Goal: Task Accomplishment & Management: Complete application form

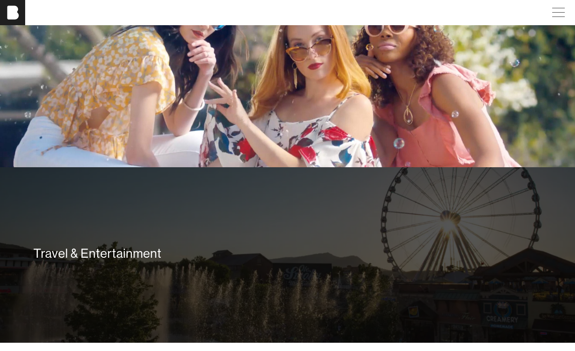
scroll to position [1828, 0]
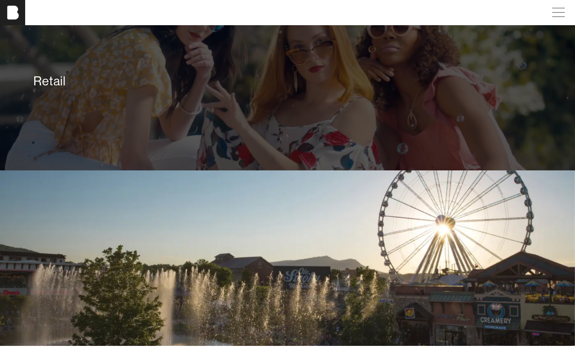
click at [377, 109] on div "Retail" at bounding box center [288, 82] width 520 height 57
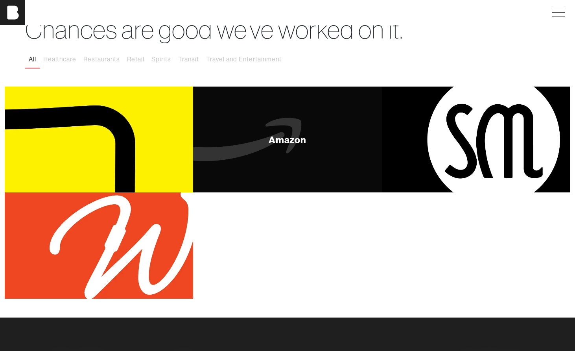
scroll to position [44, 0]
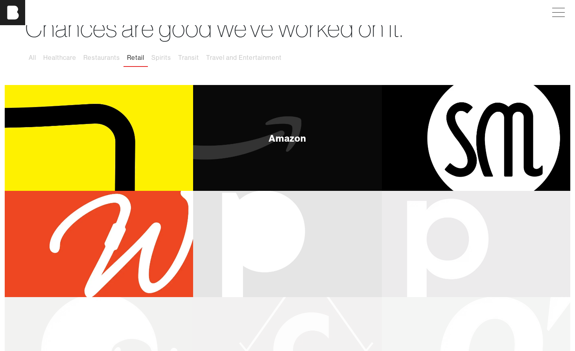
click at [253, 150] on div "Amazon" at bounding box center [287, 138] width 189 height 106
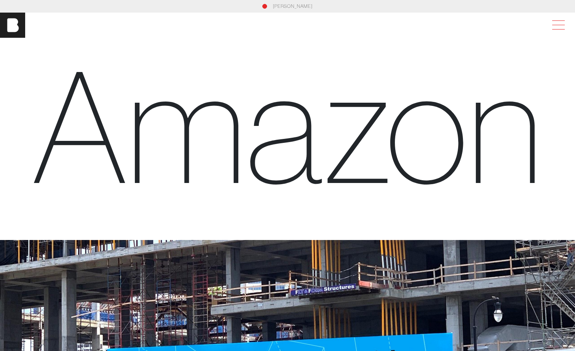
click at [562, 30] on span at bounding box center [557, 25] width 18 height 14
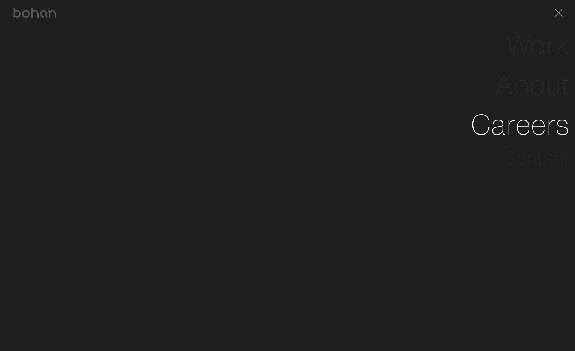
click at [535, 131] on link "Careers" at bounding box center [521, 125] width 99 height 40
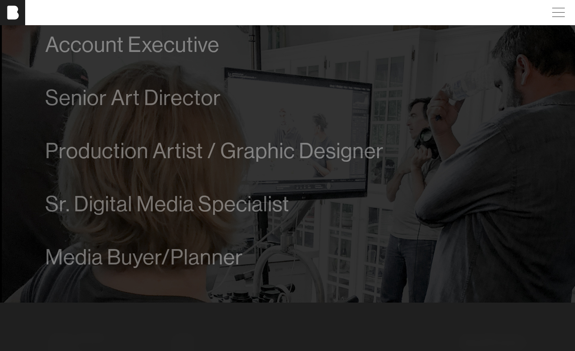
scroll to position [472, 0]
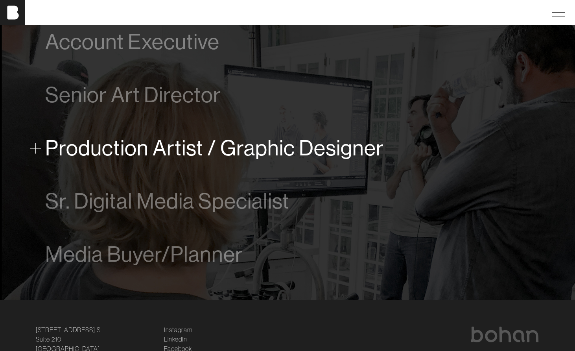
click at [210, 148] on span "Production Artist / Graphic Designer" at bounding box center [214, 148] width 339 height 24
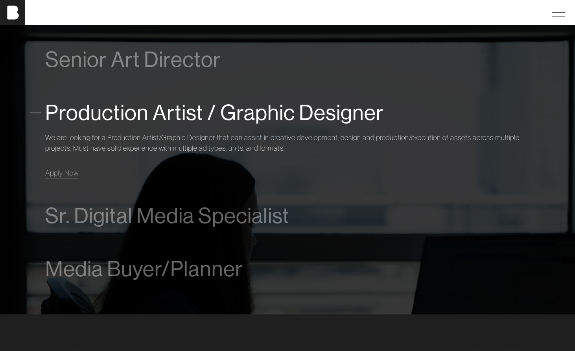
scroll to position [549, 0]
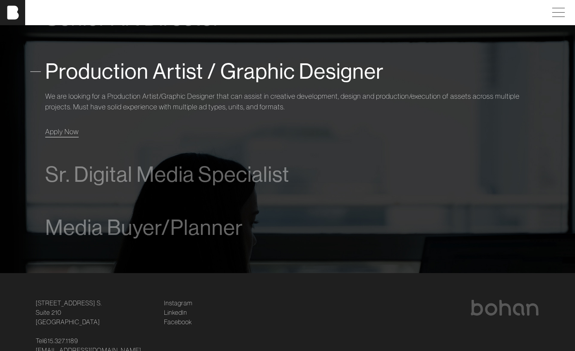
click at [76, 132] on span "Apply Now" at bounding box center [61, 131] width 33 height 9
click at [63, 134] on span "Apply Now" at bounding box center [61, 131] width 33 height 9
